Goal: Task Accomplishment & Management: Use online tool/utility

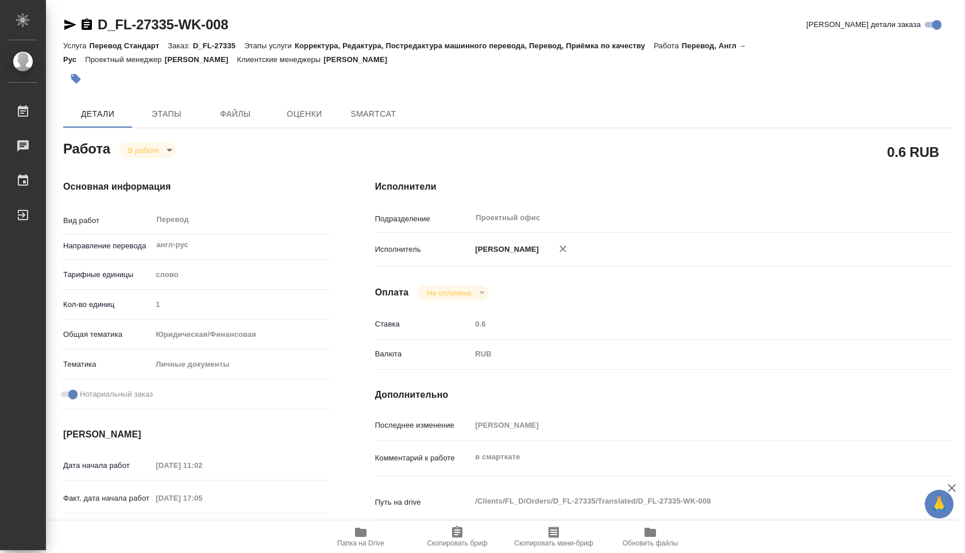
type textarea "x"
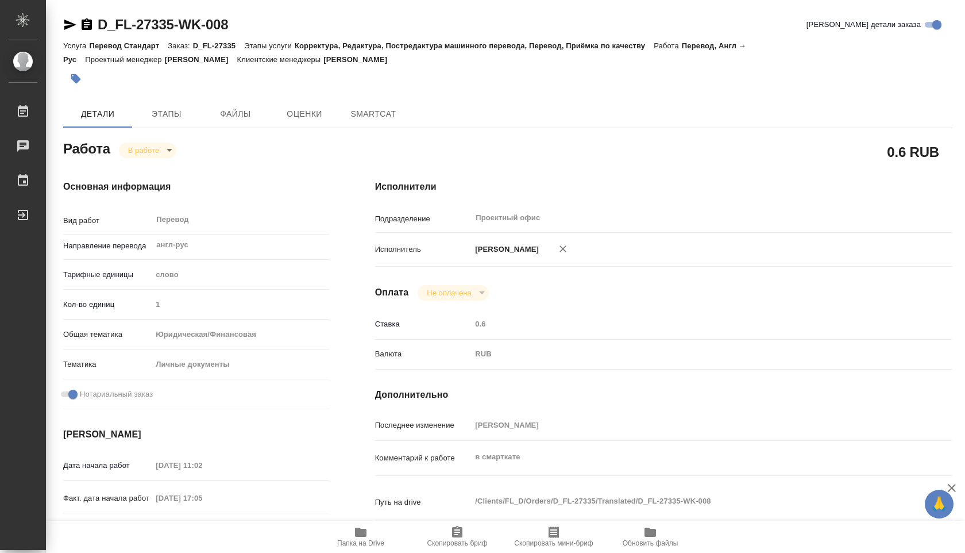
type textarea "x"
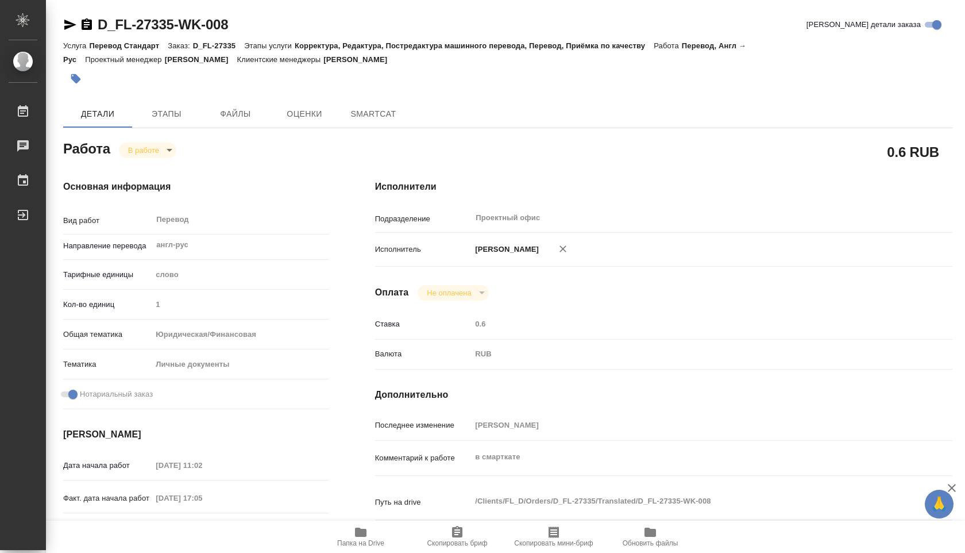
type textarea "x"
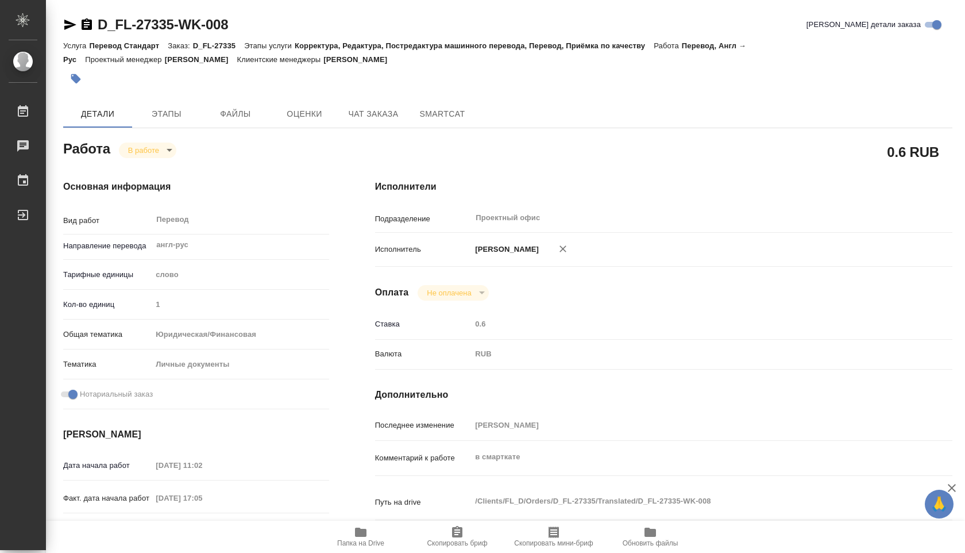
type textarea "x"
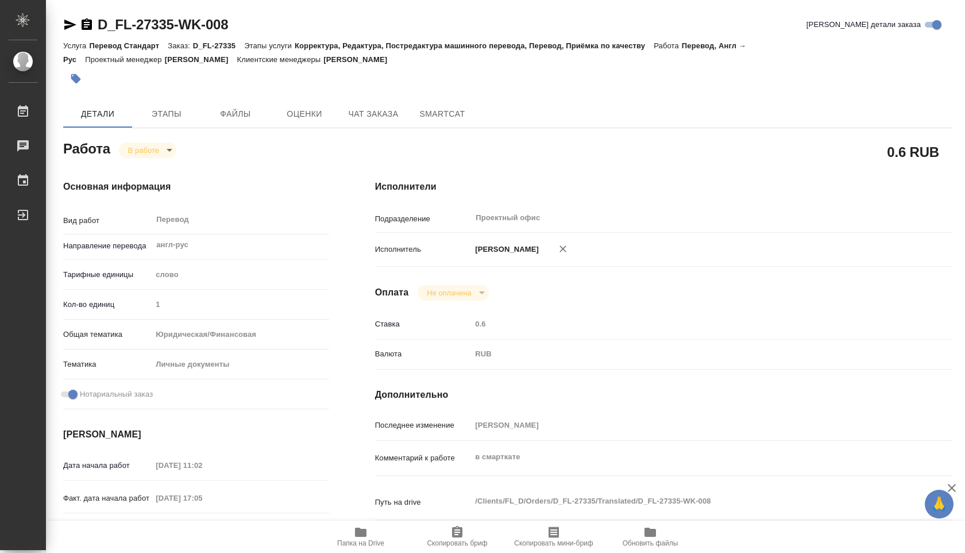
type textarea "x"
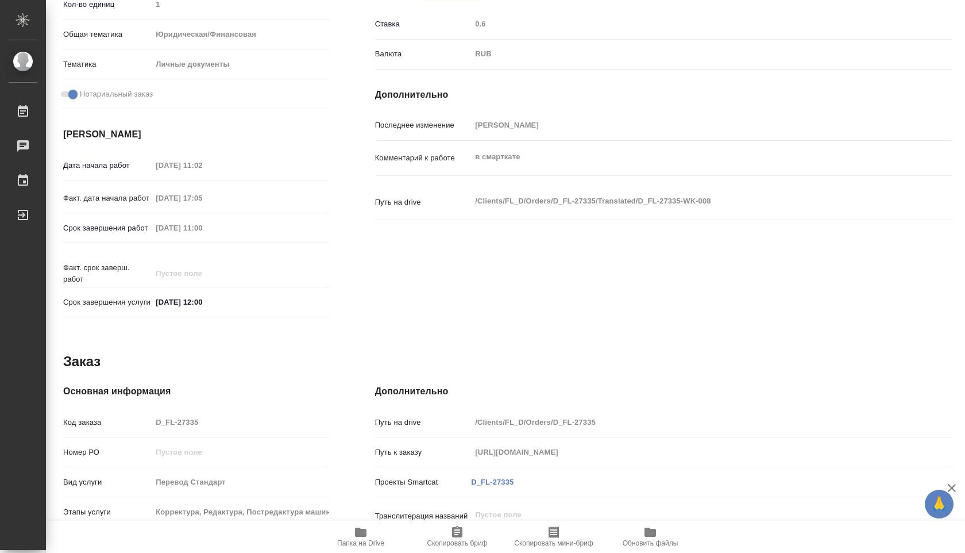
type textarea "x"
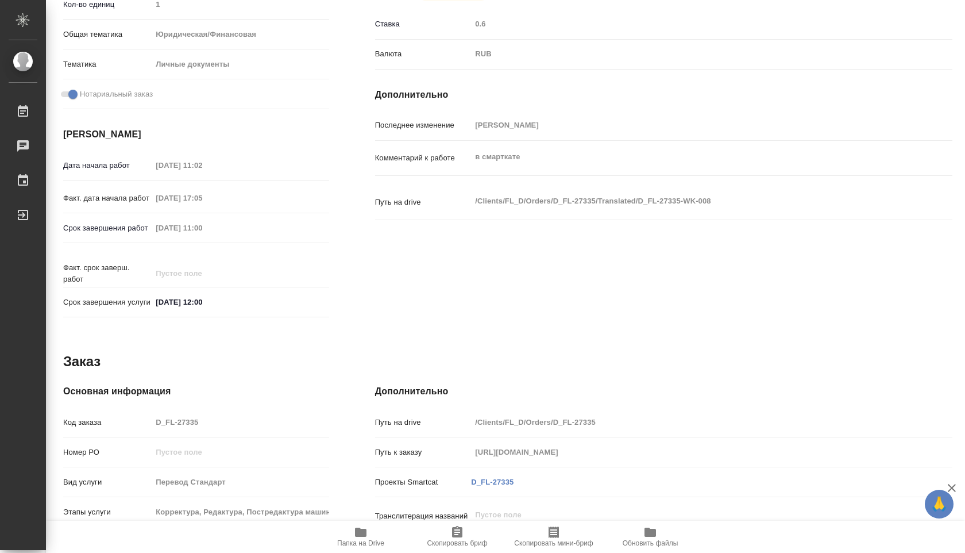
type textarea "x"
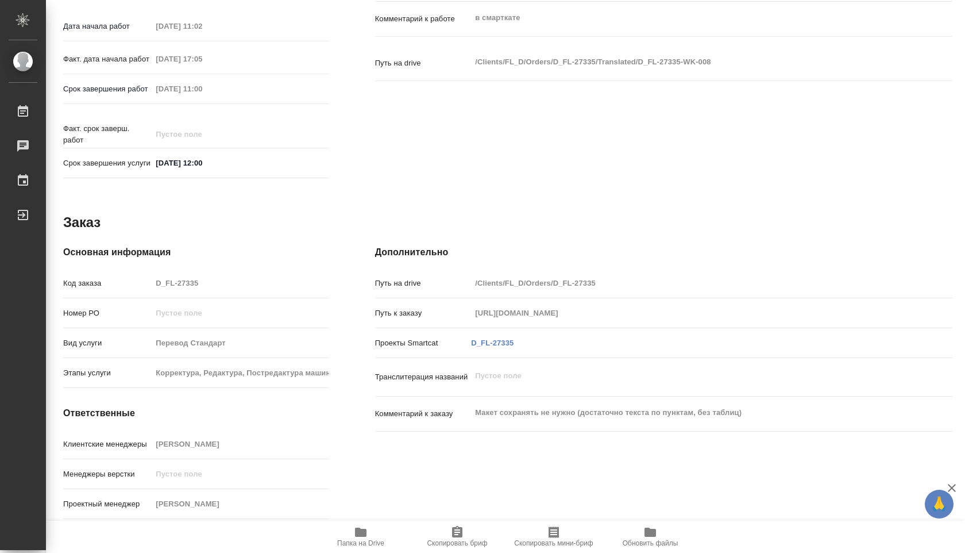
scroll to position [450, 0]
type textarea "x"
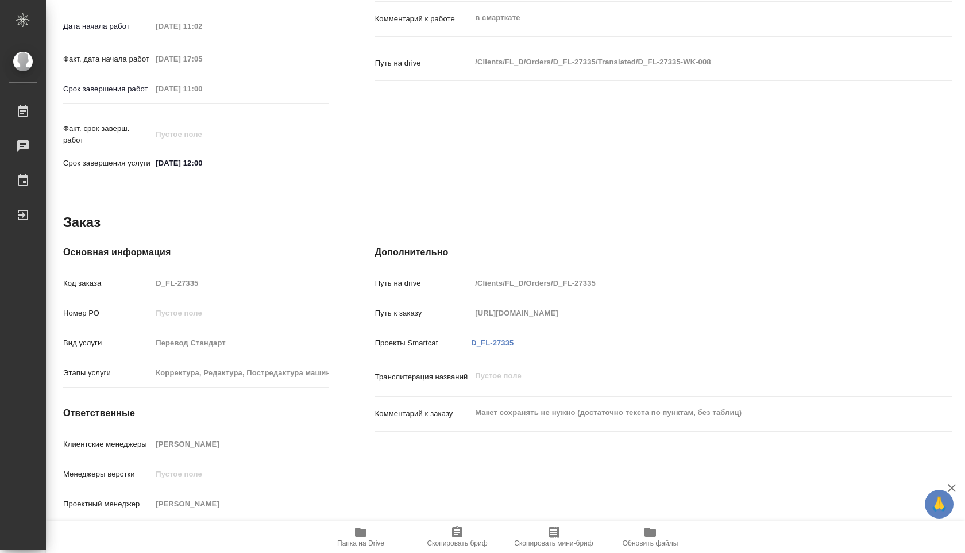
type textarea "x"
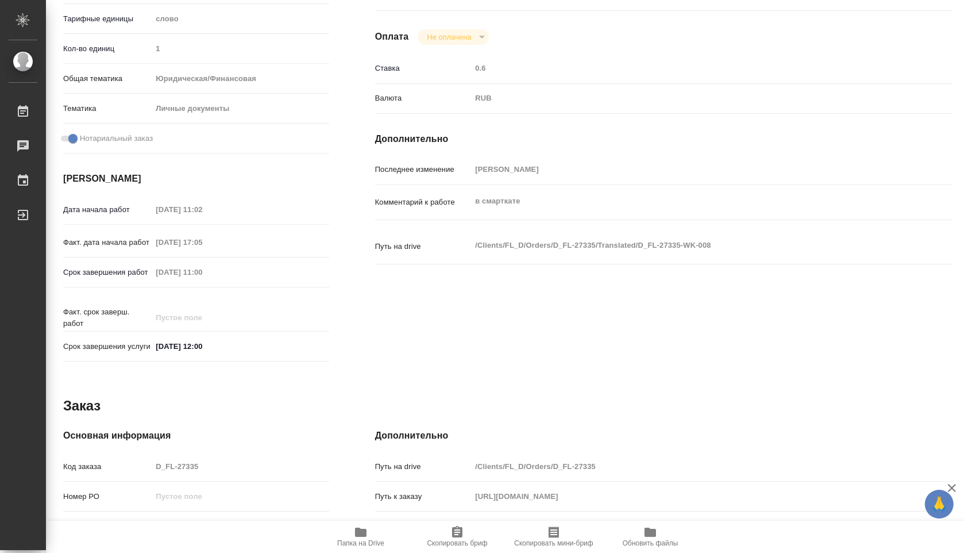
scroll to position [0, 0]
